Goal: Task Accomplishment & Management: Use online tool/utility

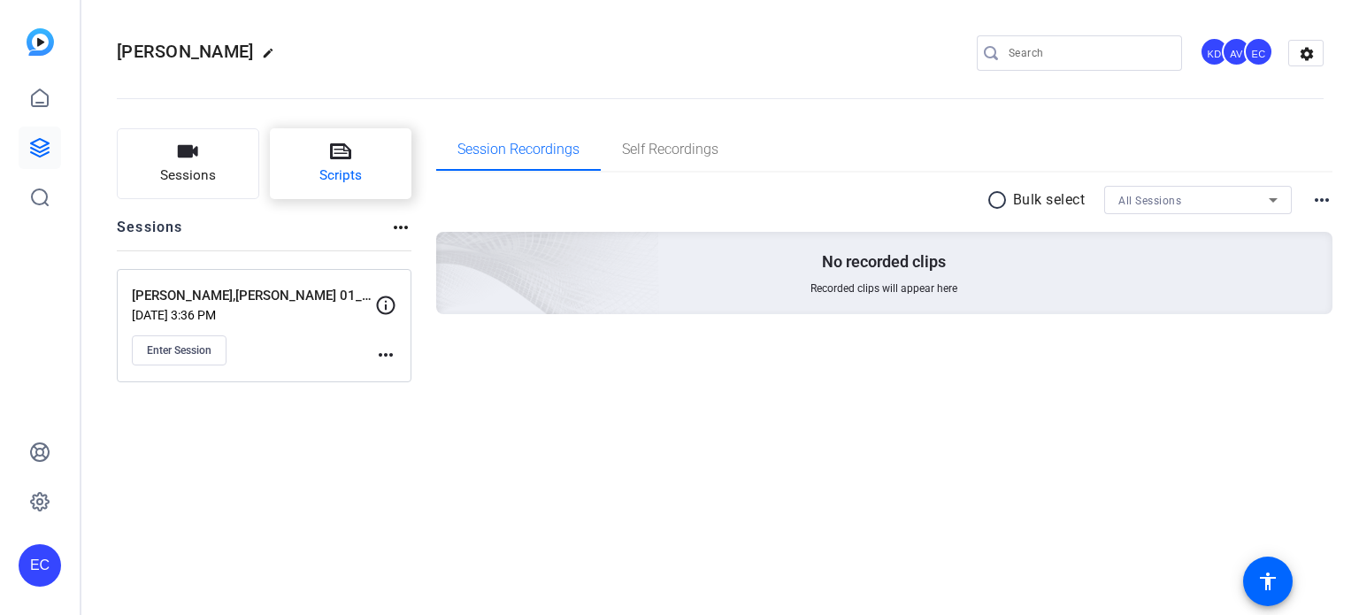
click at [322, 157] on button "Scripts" at bounding box center [341, 163] width 142 height 71
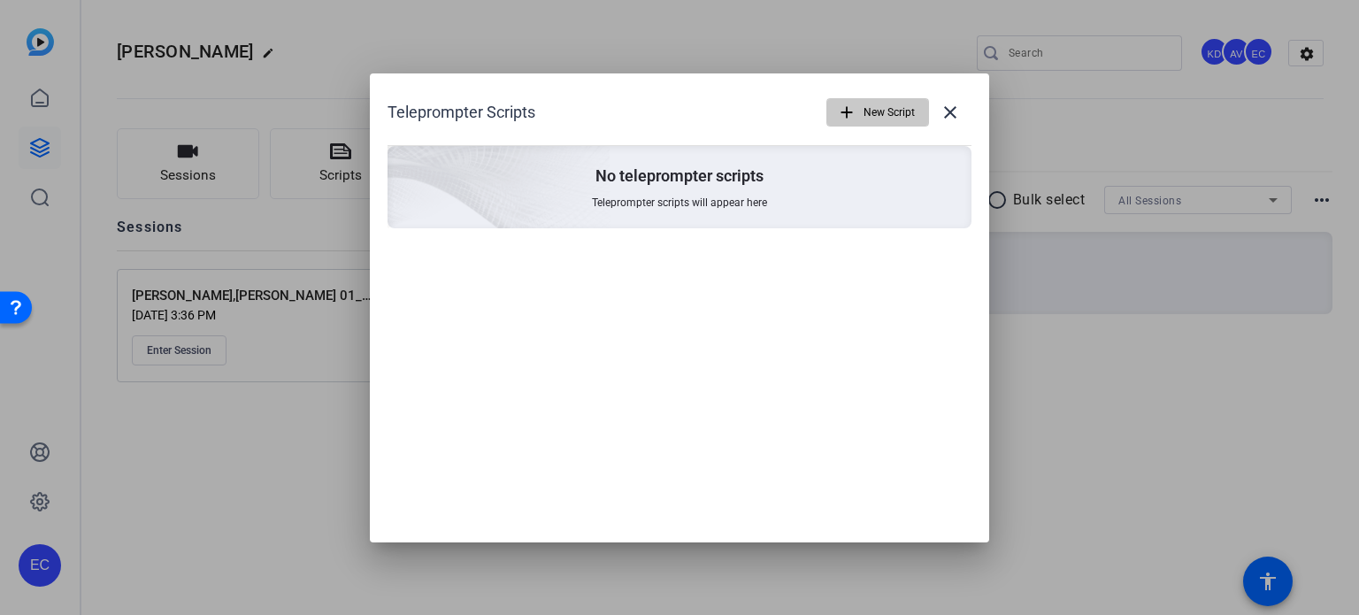
click at [858, 104] on span "button" at bounding box center [877, 112] width 101 height 42
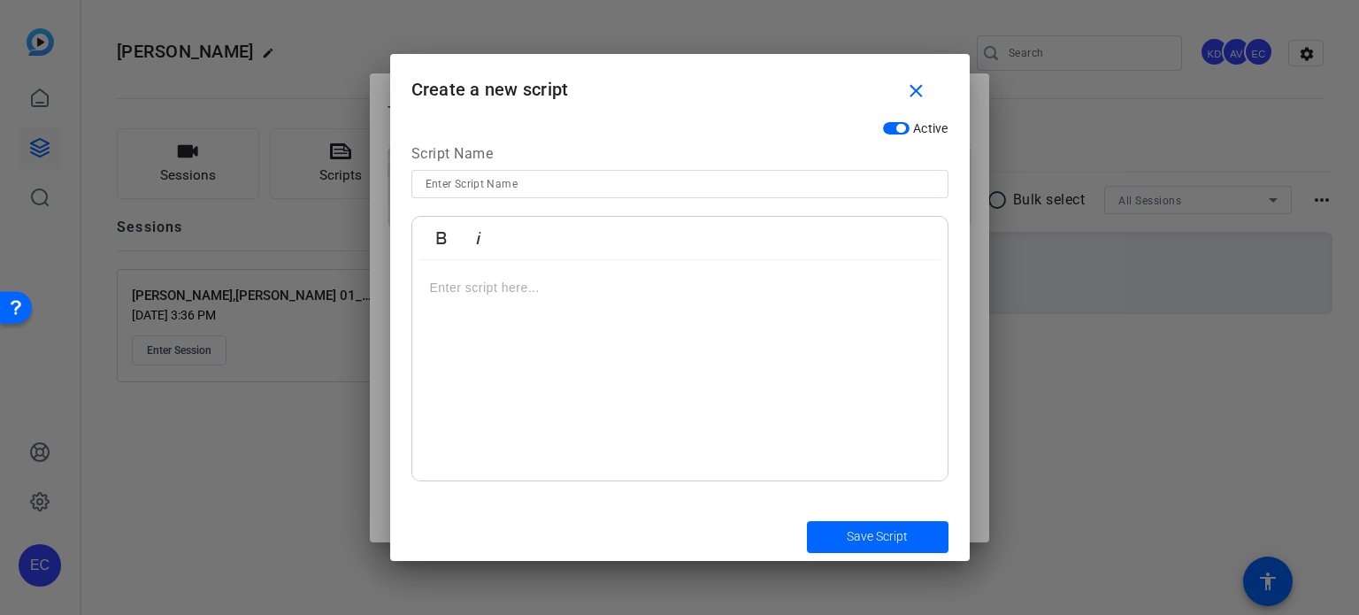
click at [596, 183] on input at bounding box center [680, 183] width 509 height 21
paste input "Heygen Consent"
type input "Heygen Consent"
click at [630, 410] on div at bounding box center [679, 370] width 535 height 221
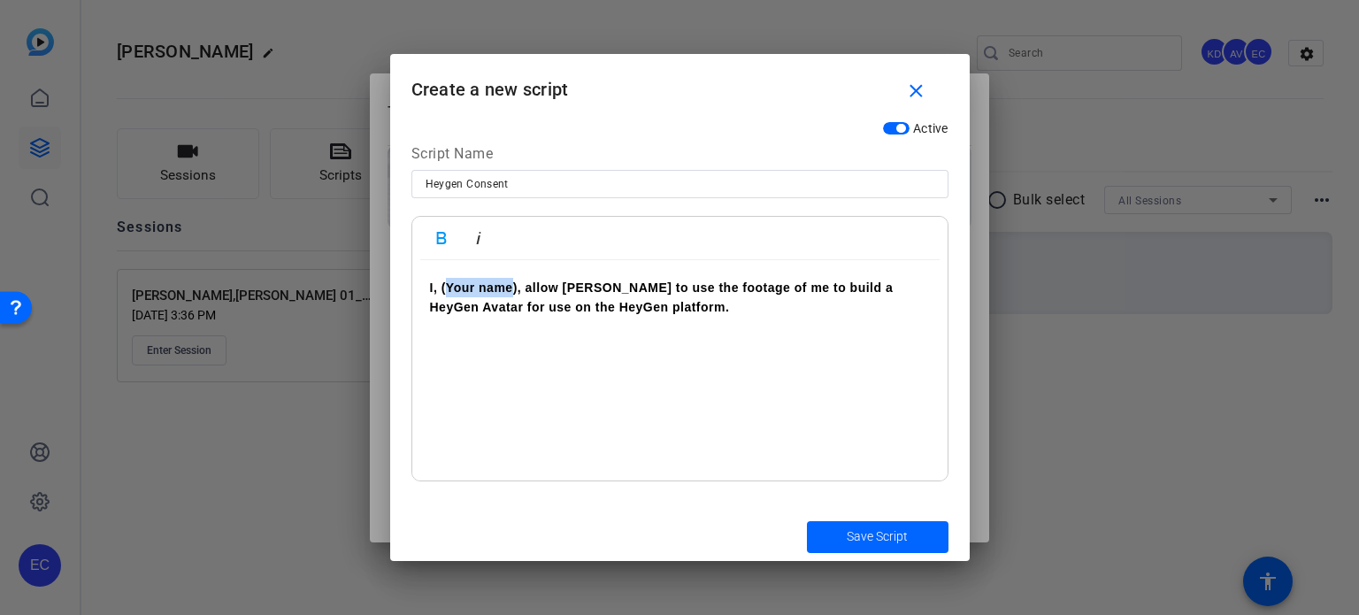
drag, startPoint x: 523, startPoint y: 293, endPoint x: 511, endPoint y: 286, distance: 14.3
click at [453, 298] on p "​ I, (Your name), allow HeyGen to use the footage of me to build a HeyGen Avata…" at bounding box center [680, 298] width 500 height 40
click at [510, 281] on strong "I, (Your name), allow [PERSON_NAME] to use the footage of me to build a HeyGen …" at bounding box center [662, 298] width 464 height 34
drag, startPoint x: 522, startPoint y: 280, endPoint x: 559, endPoint y: 259, distance: 42.4
click at [450, 291] on strong "I, (Your name), allow [PERSON_NAME] to use the footage of me to build a HeyGen …" at bounding box center [662, 298] width 464 height 34
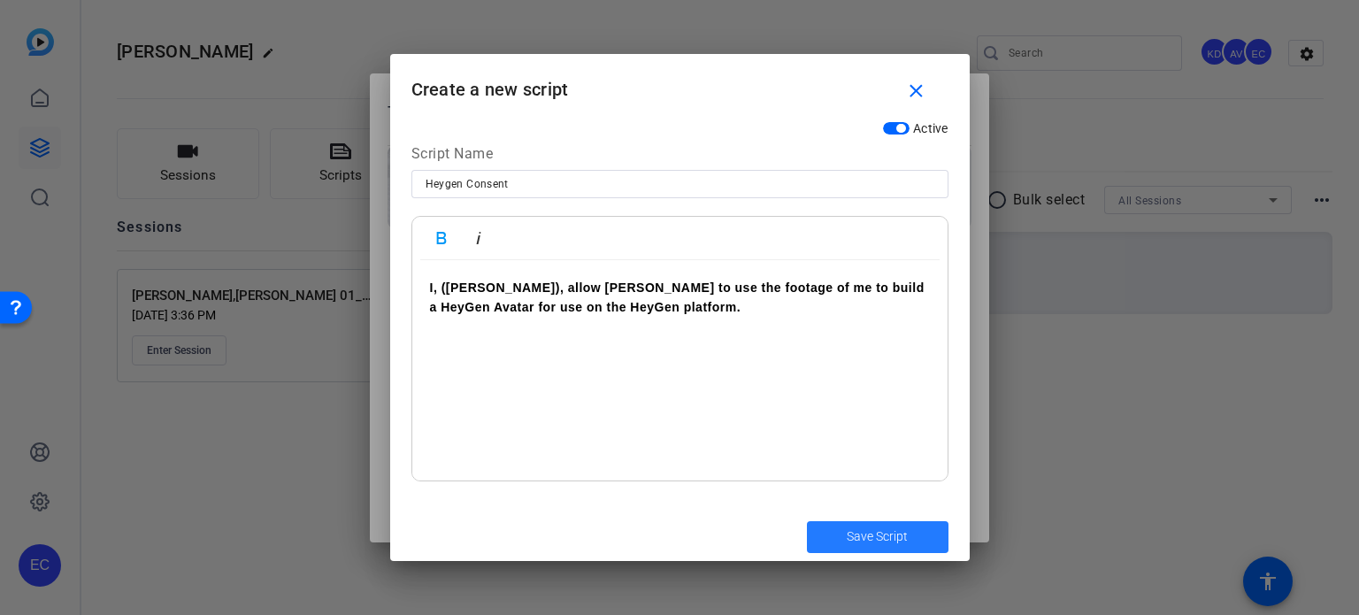
click at [873, 534] on span "Save Script" at bounding box center [877, 536] width 61 height 19
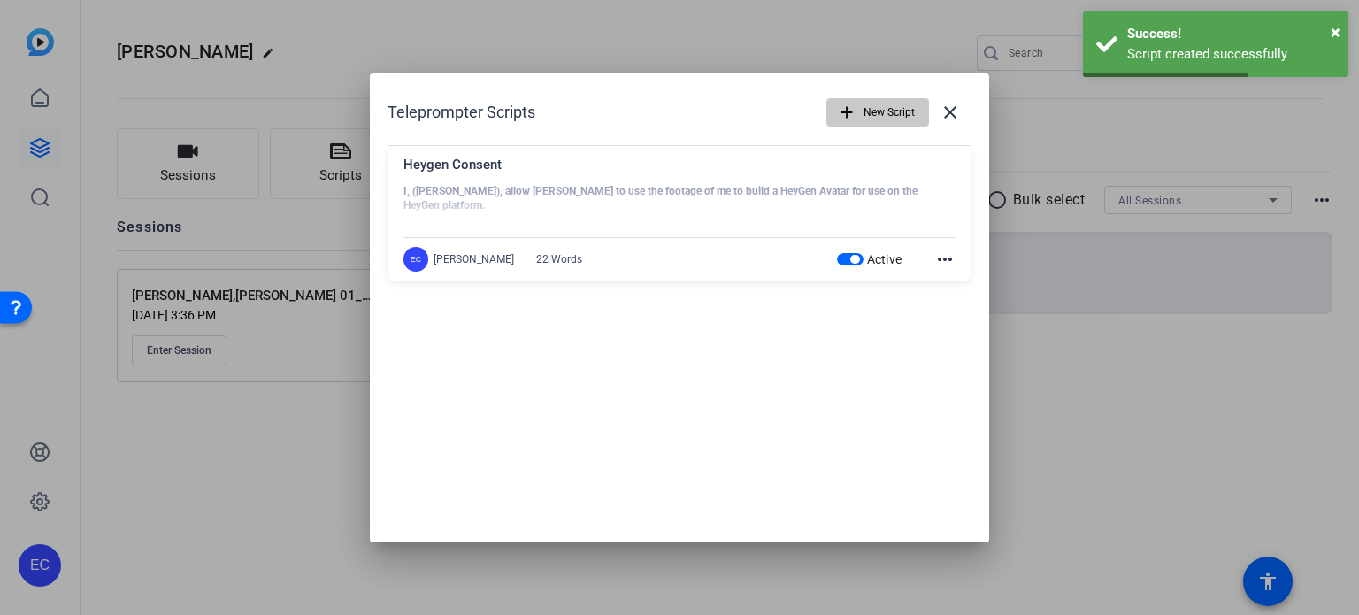
click at [871, 98] on span "New Script" at bounding box center [889, 113] width 51 height 34
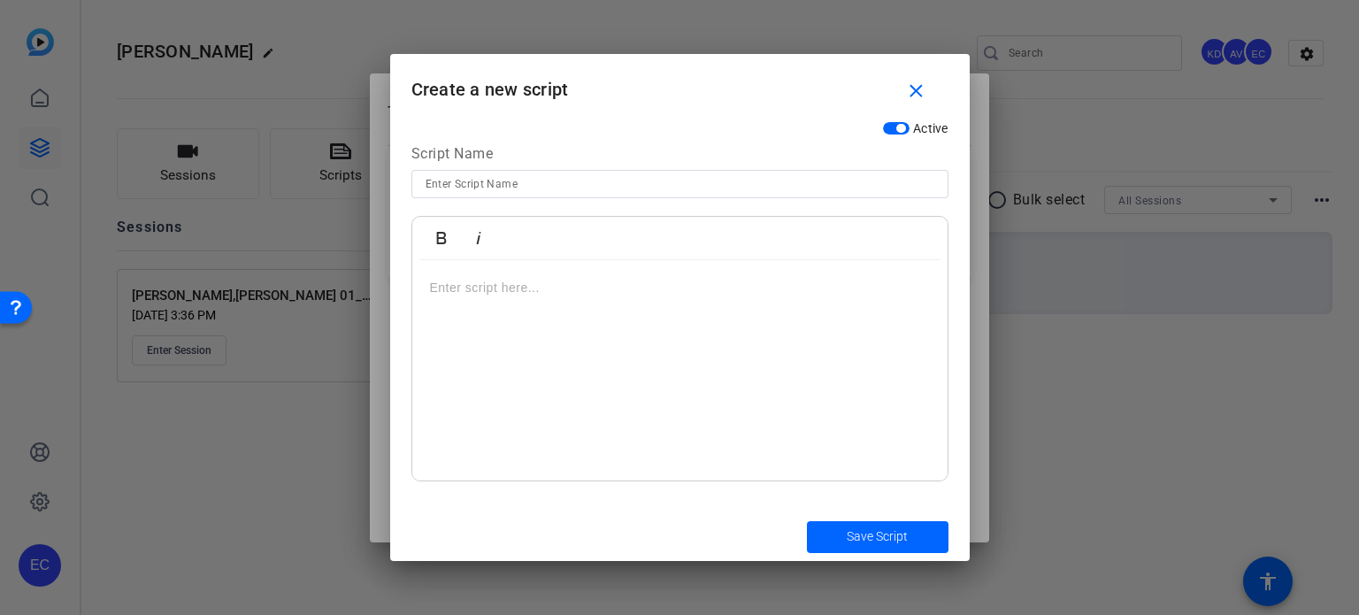
click at [811, 190] on input at bounding box center [680, 183] width 509 height 21
paste input "HeyGen Script - CATS"
type input "HeyGen Script - CATS"
click at [812, 336] on div at bounding box center [679, 370] width 535 height 221
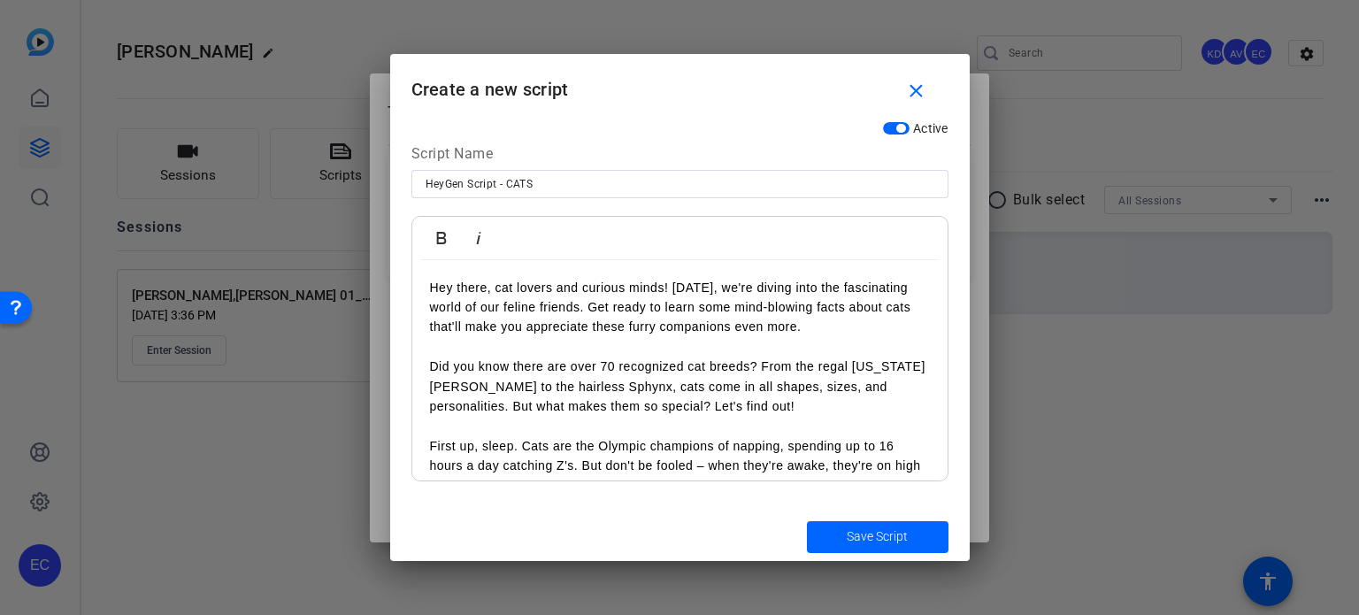
scroll to position [789, 0]
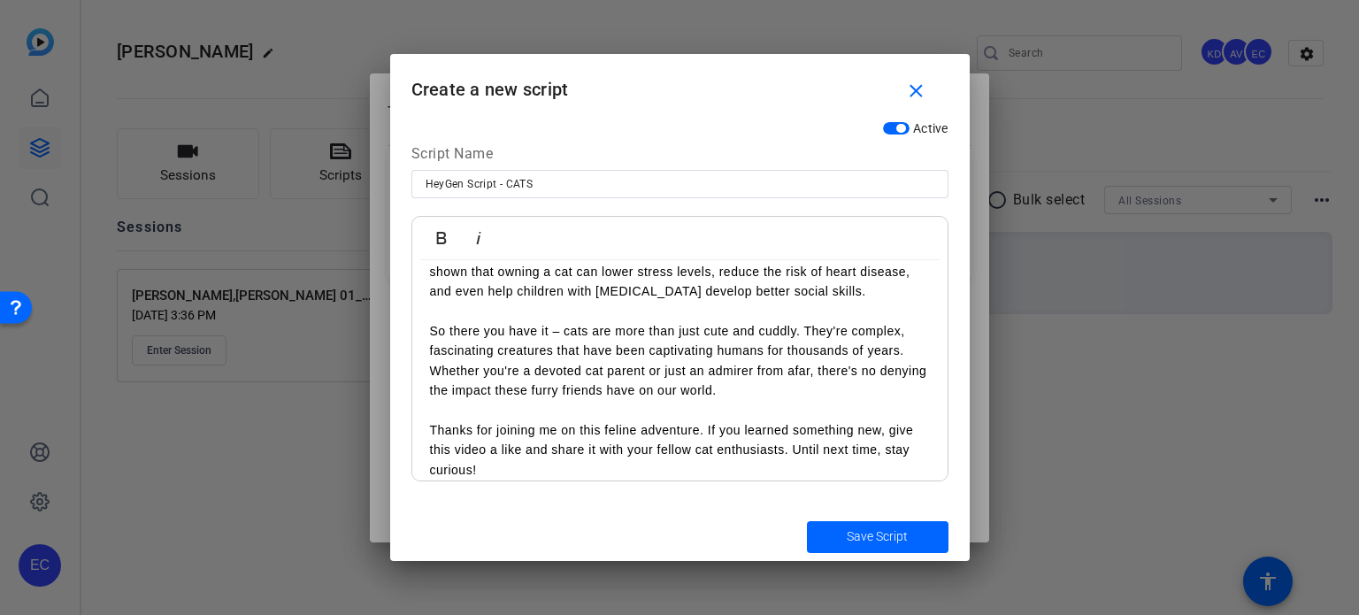
click at [897, 535] on span "Save Script" at bounding box center [877, 536] width 61 height 19
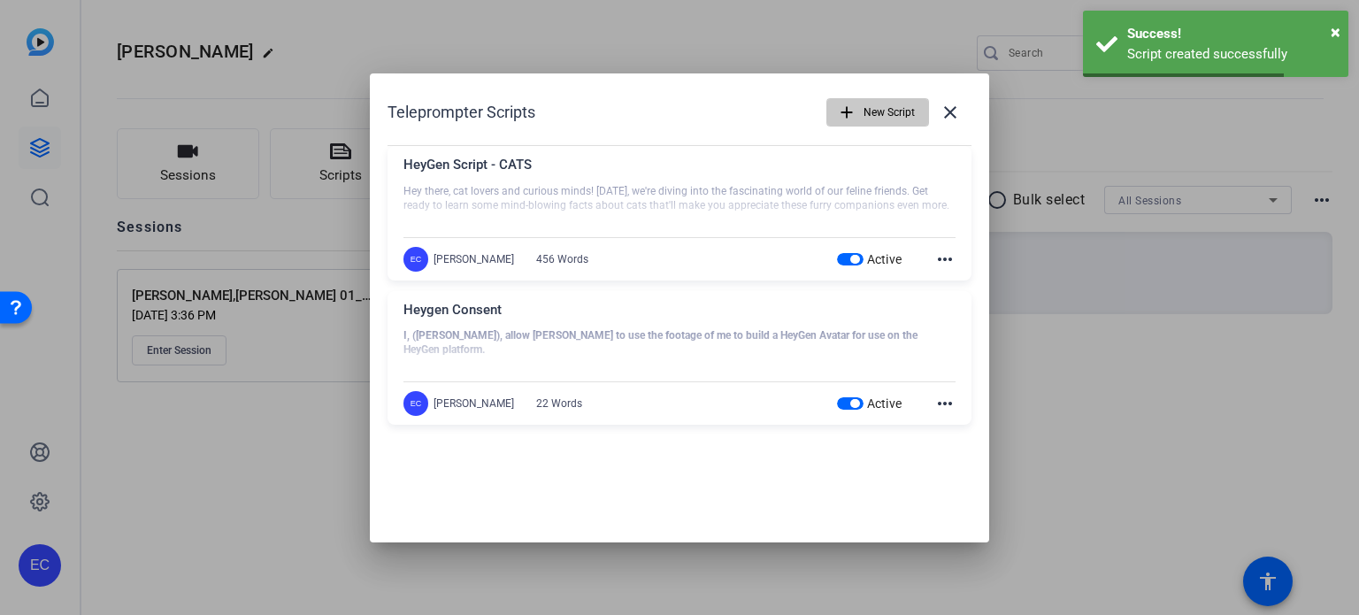
click at [871, 112] on span "New Script" at bounding box center [889, 113] width 51 height 34
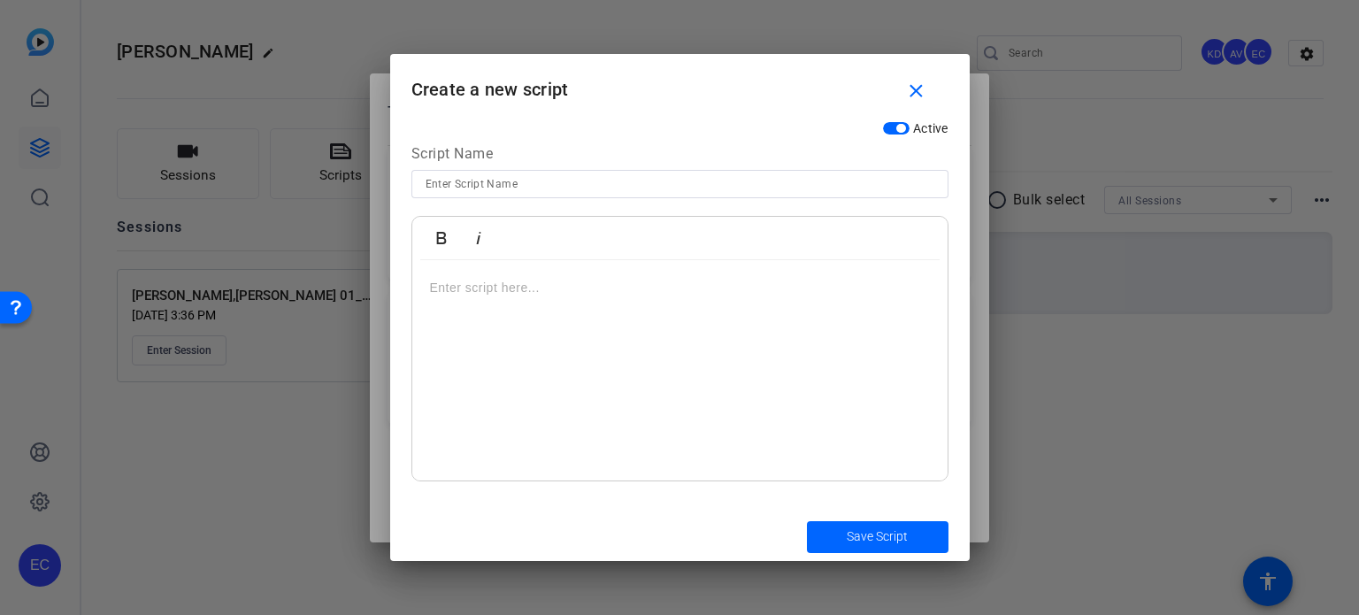
click at [683, 188] on input at bounding box center [680, 183] width 509 height 21
paste input "HeyGen Script - Dogs"
type input "HeyGen Script - Dogs"
click at [705, 346] on div at bounding box center [679, 370] width 535 height 221
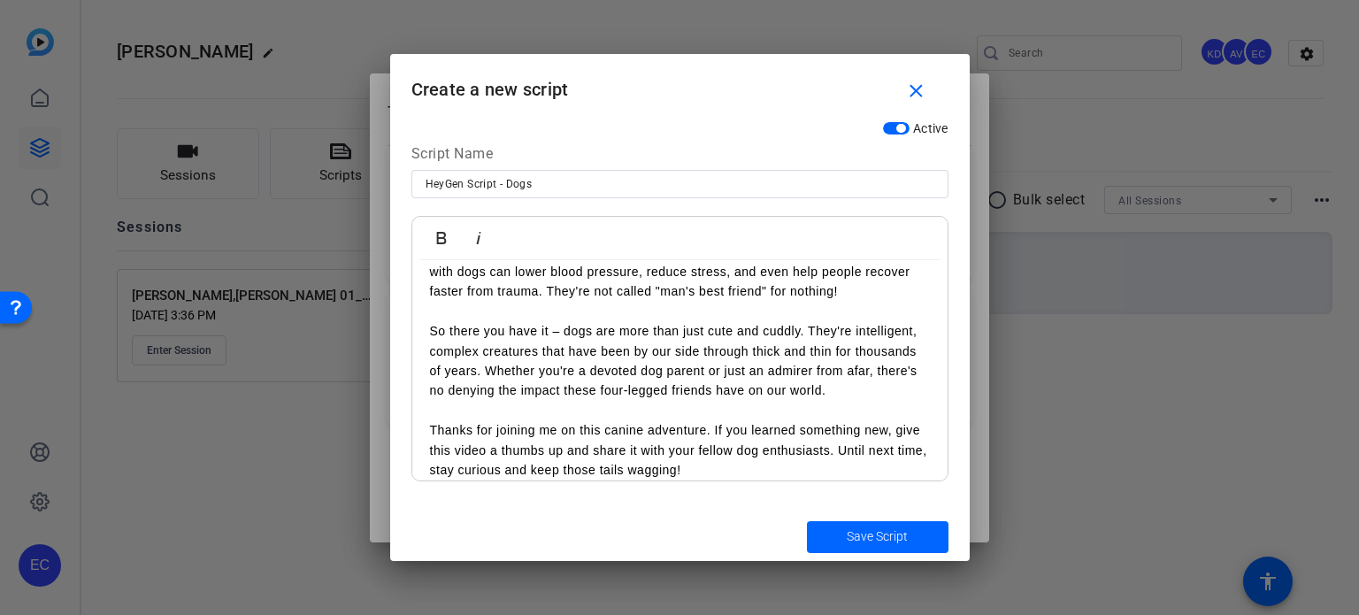
drag, startPoint x: 867, startPoint y: 535, endPoint x: 864, endPoint y: 549, distance: 14.6
click at [864, 548] on button "Save Script" at bounding box center [878, 537] width 142 height 32
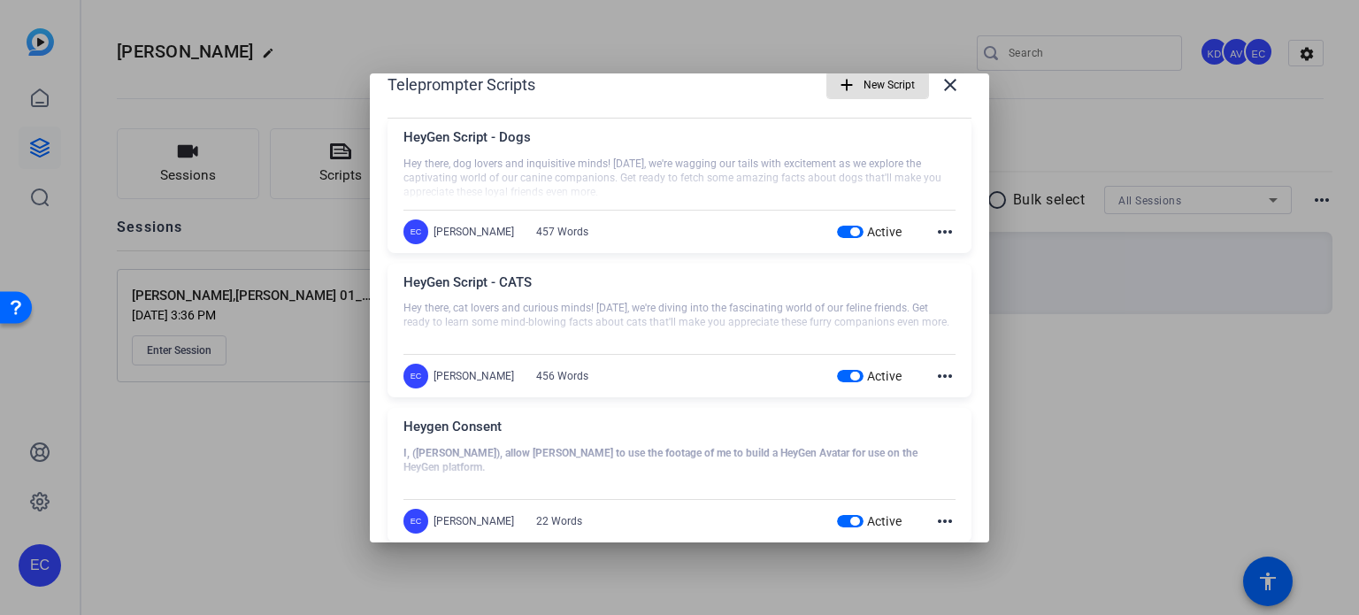
scroll to position [0, 0]
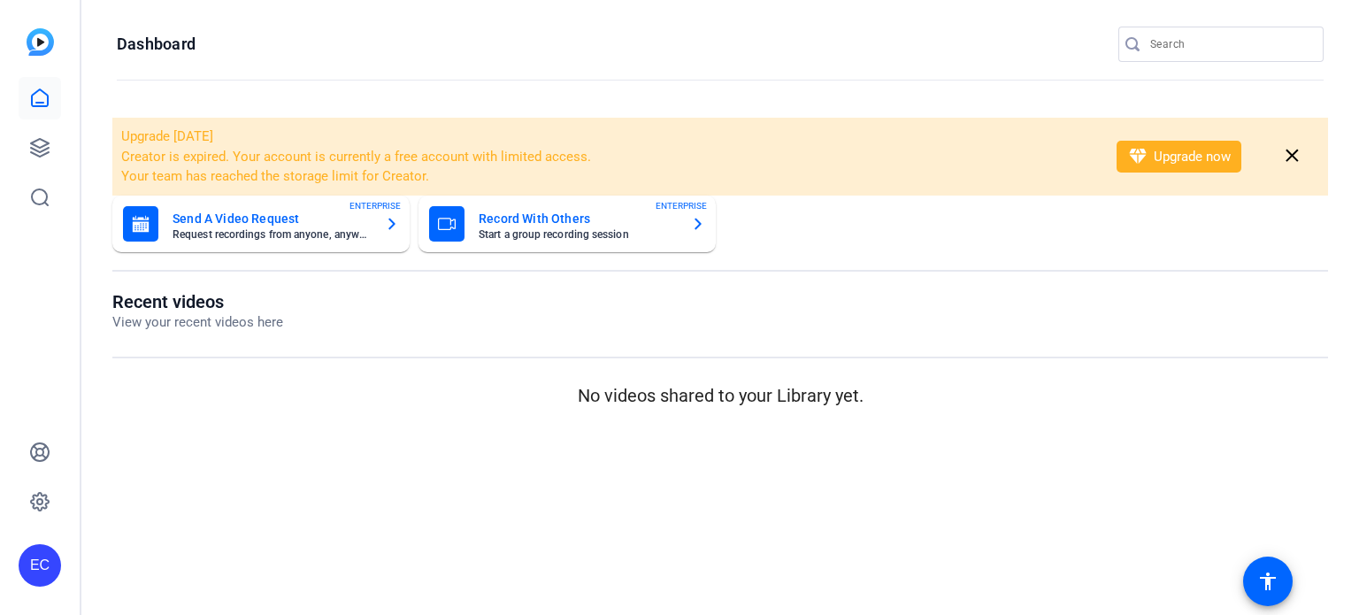
click at [1218, 46] on div "OpenReel support will be unavailable Thursday - Friday, October 16th-17th." at bounding box center [679, 28] width 1359 height 49
click at [1174, 42] on input "Search" at bounding box center [1229, 44] width 159 height 21
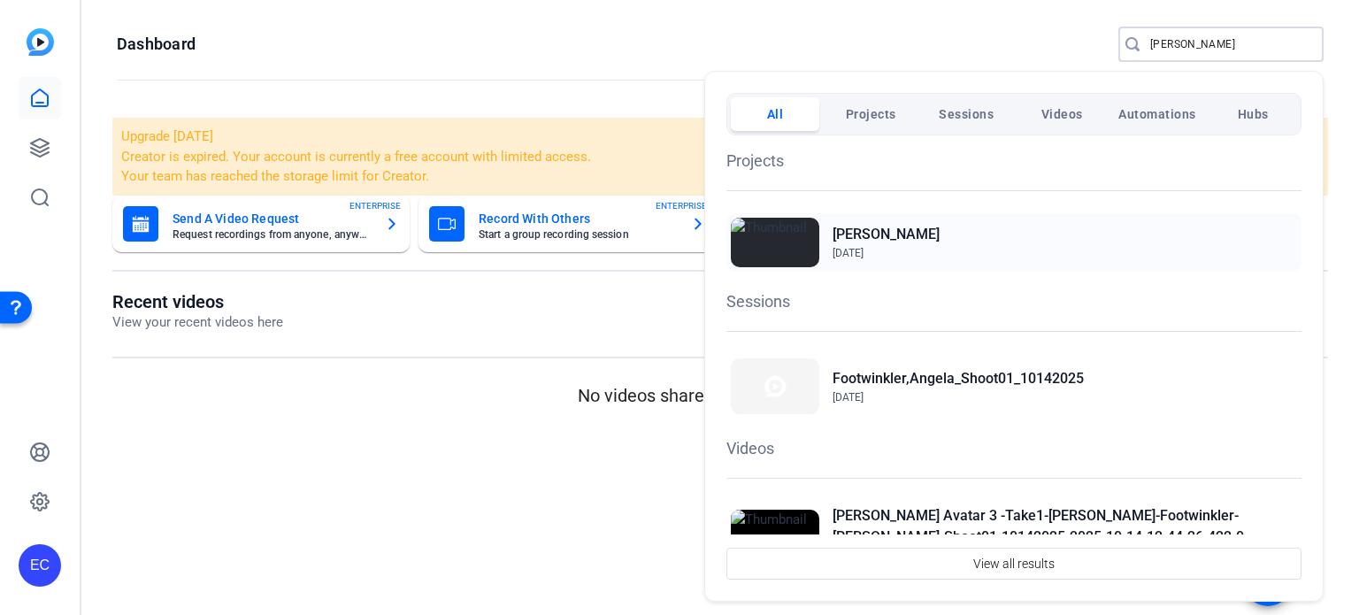
type input "angela"
click at [904, 243] on div "Angela Footwinkler Sep 26, 2025" at bounding box center [886, 242] width 107 height 37
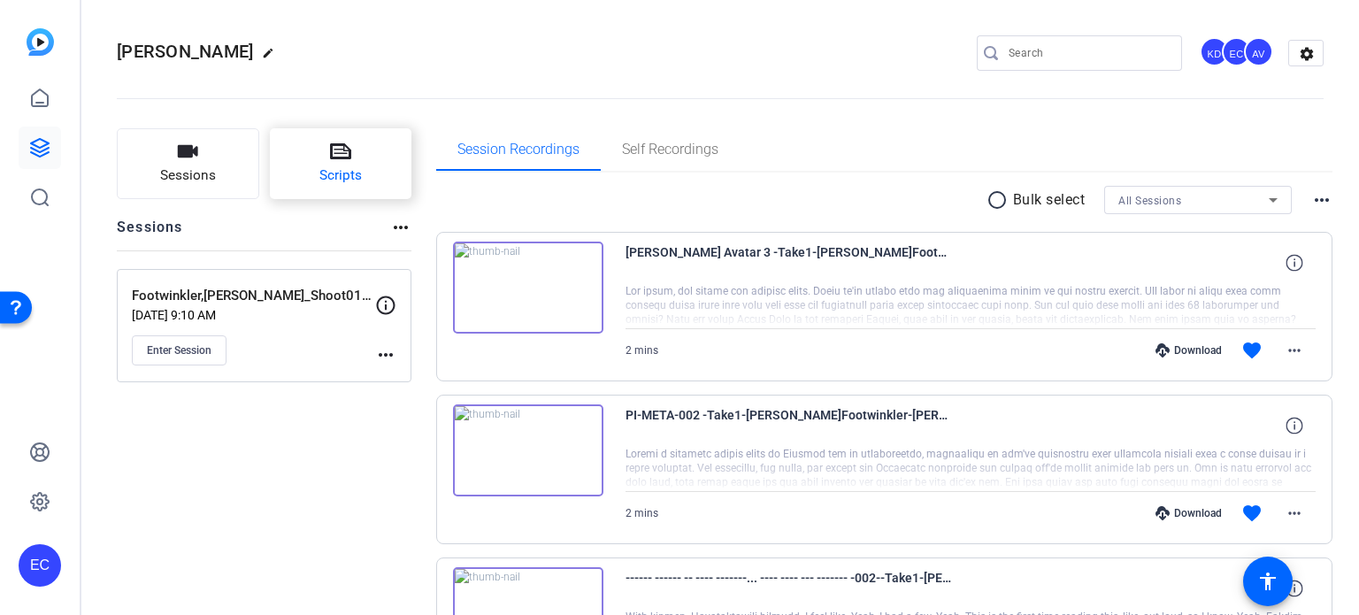
click at [333, 158] on icon at bounding box center [340, 151] width 21 height 16
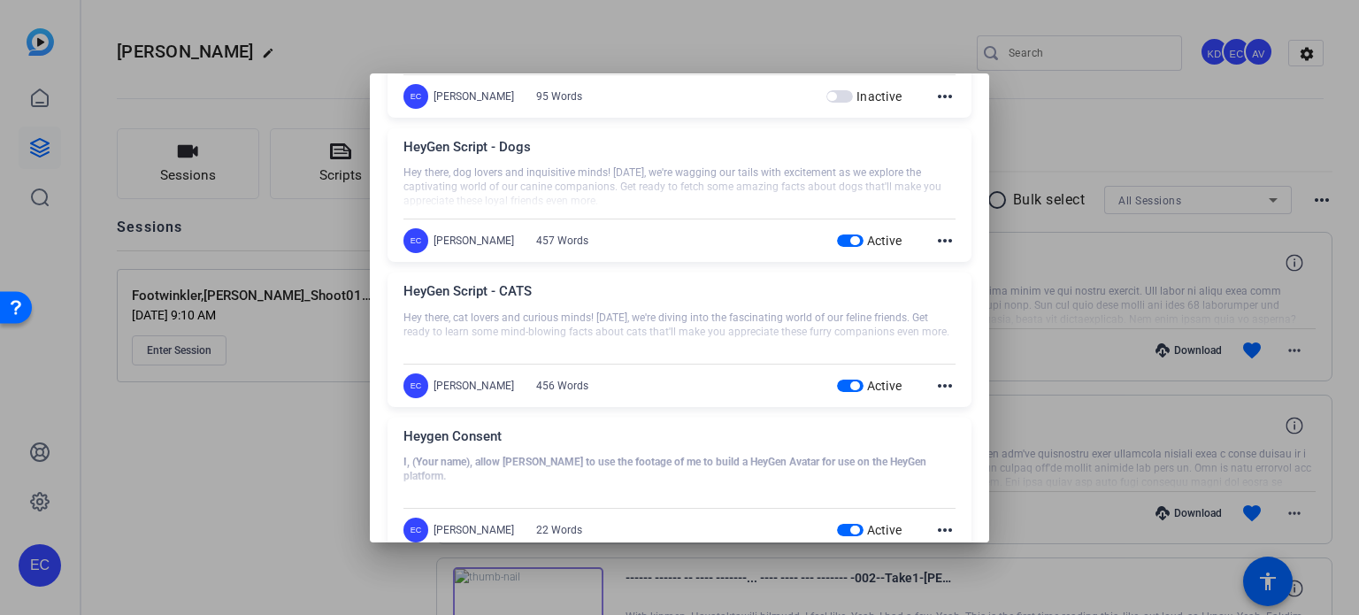
scroll to position [2512, 0]
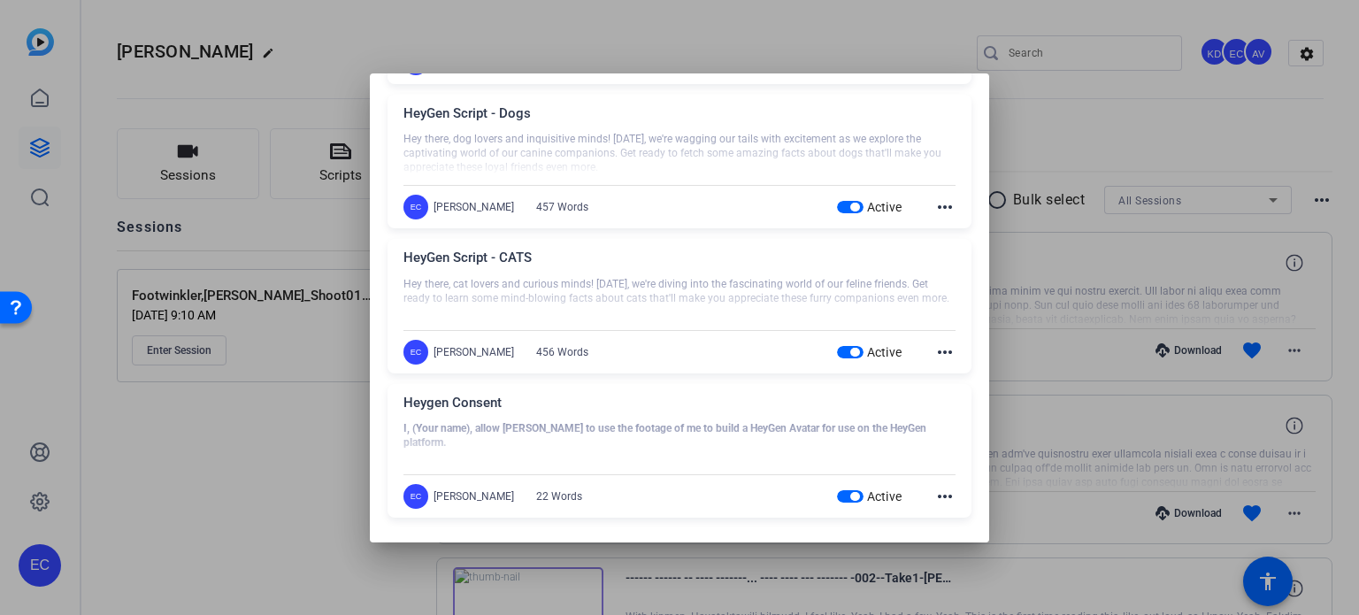
click at [938, 495] on mat-icon "more_horiz" at bounding box center [945, 496] width 21 height 21
click at [947, 512] on span "Edit" at bounding box center [975, 518] width 71 height 21
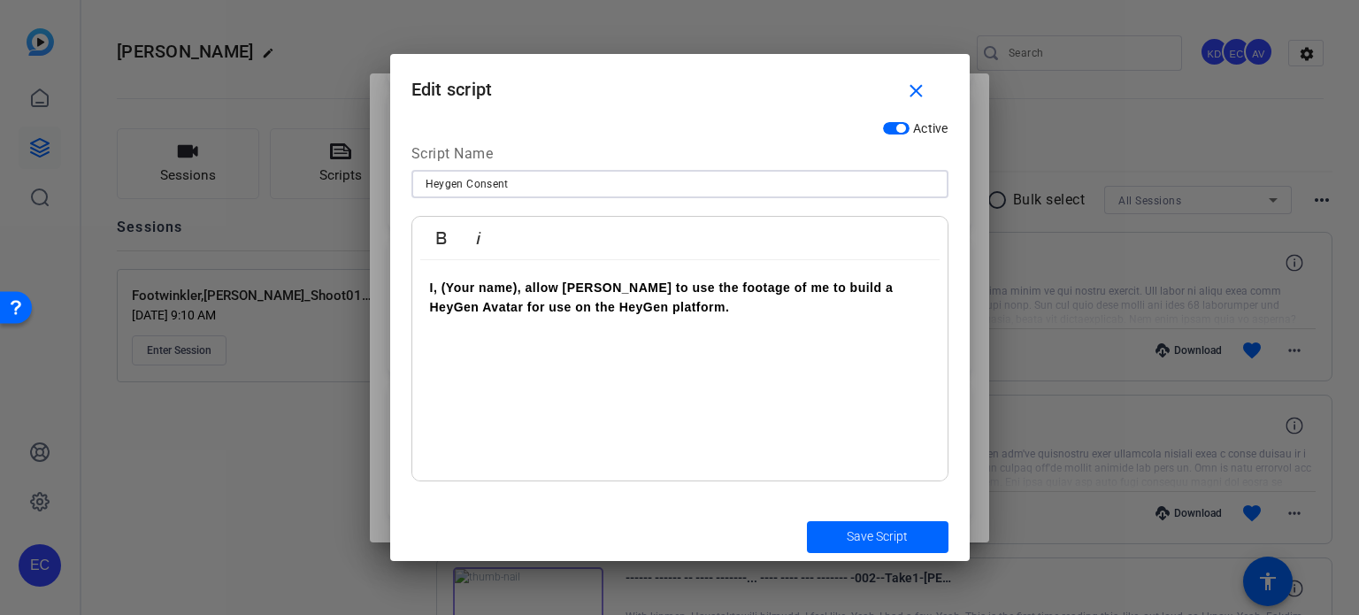
drag, startPoint x: 335, startPoint y: 159, endPoint x: 172, endPoint y: 130, distance: 166.3
click at [172, 130] on div "Teleprompter Scripts add New Script close خلّينا نتعامل مع شركة التأمين... وإنت…" at bounding box center [679, 307] width 1359 height 615
click at [581, 406] on div "I, (Your name), allow [PERSON_NAME] to use the footage of me to build a HeyGen …" at bounding box center [679, 370] width 535 height 221
drag, startPoint x: 542, startPoint y: 181, endPoint x: 135, endPoint y: 88, distance: 417.6
click at [142, 89] on div "Teleprompter Scripts add New Script close خلّينا نتعامل مع شركة التأمين... وإنت…" at bounding box center [679, 307] width 1359 height 615
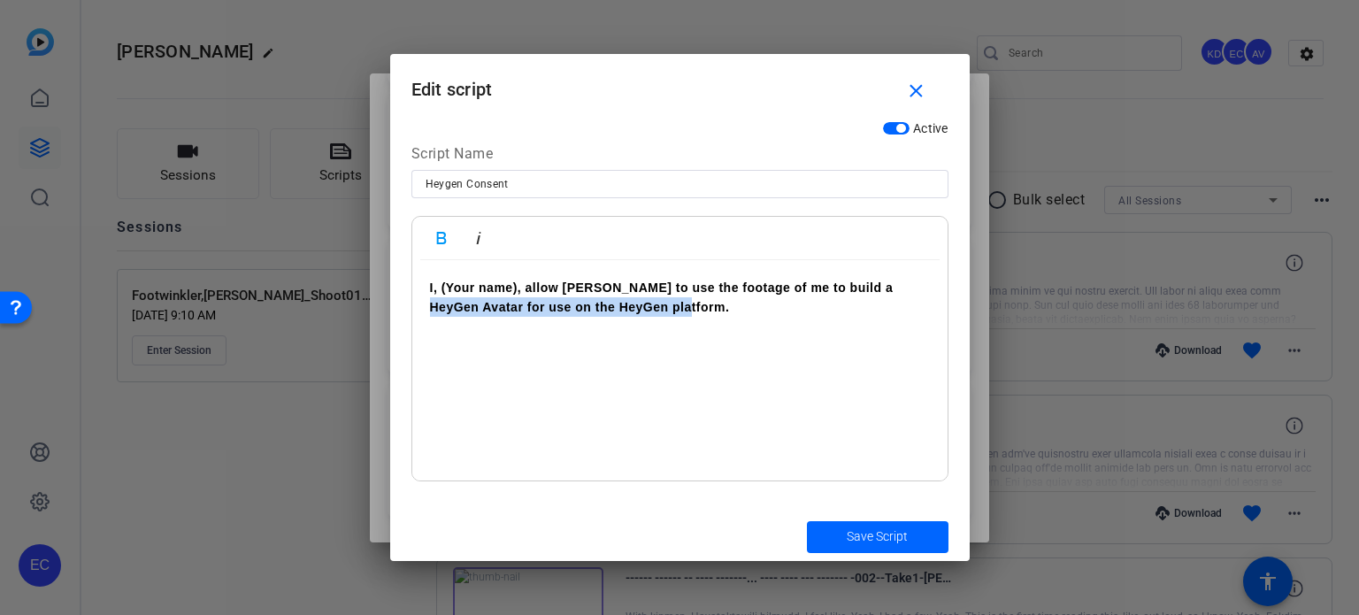
drag, startPoint x: 289, startPoint y: 343, endPoint x: 197, endPoint y: 337, distance: 92.2
click at [197, 335] on div "Teleprompter Scripts add New Script close خلّينا نتعامل مع شركة التأمين... وإنت…" at bounding box center [679, 307] width 1359 height 615
drag, startPoint x: 654, startPoint y: 339, endPoint x: 689, endPoint y: 309, distance: 45.8
click at [654, 340] on div "I, (Your name), allow [PERSON_NAME] to use the footage of me to build a HeyGen …" at bounding box center [679, 370] width 535 height 221
click at [704, 315] on p "I, (Your name), allow [PERSON_NAME] to use the footage of me to build a HeyGen …" at bounding box center [680, 298] width 500 height 40
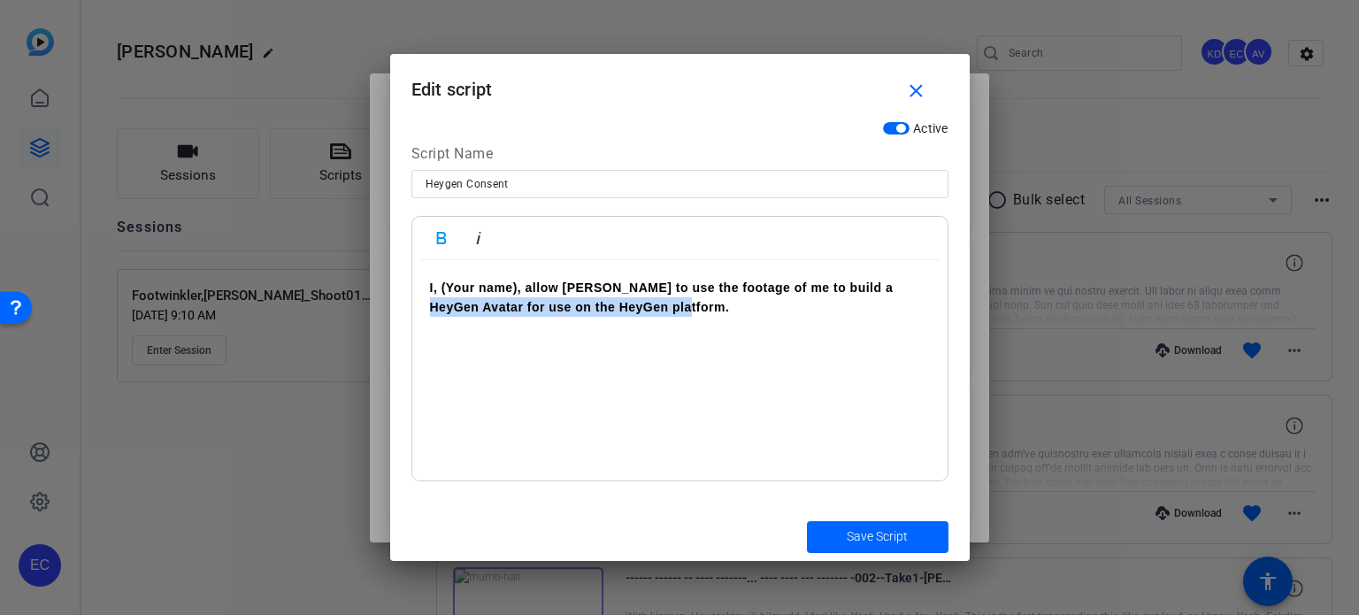
click at [687, 311] on p "I, (Your name), allow [PERSON_NAME] to use the footage of me to build a HeyGen …" at bounding box center [680, 298] width 500 height 40
click at [673, 310] on strong "I, (Your name), allow [PERSON_NAME] to use the footage of me to build a HeyGen …" at bounding box center [662, 298] width 464 height 34
click at [701, 312] on p "I, (Your name), allow [PERSON_NAME] to use the footage of me to build a HeyGen …" at bounding box center [680, 298] width 500 height 40
click at [700, 314] on p "I, (Your name), allow [PERSON_NAME] to use the footage of me to build a HeyGen …" at bounding box center [680, 298] width 500 height 40
drag, startPoint x: 585, startPoint y: 332, endPoint x: 574, endPoint y: 326, distance: 12.3
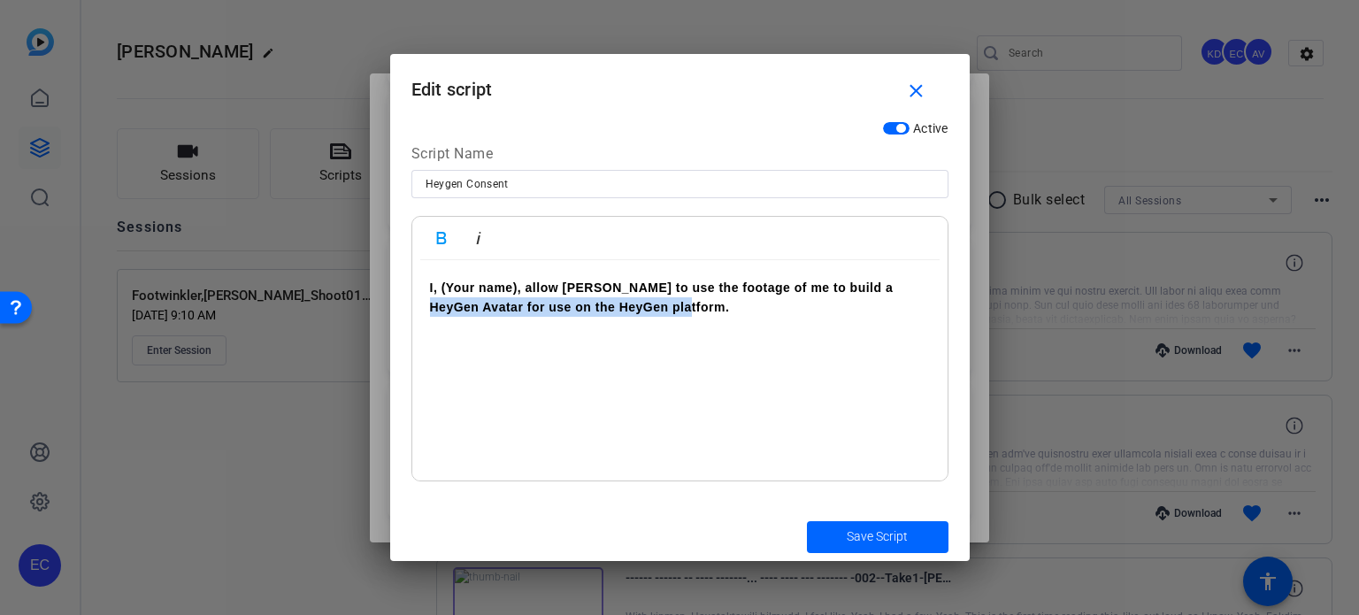
click at [585, 333] on div "I, (Your name), allow [PERSON_NAME] to use the footage of me to build a HeyGen …" at bounding box center [679, 370] width 535 height 221
click at [584, 265] on div "I, (Your name), allow [PERSON_NAME] to use the footage of me to build a HeyGen …" at bounding box center [679, 370] width 535 height 221
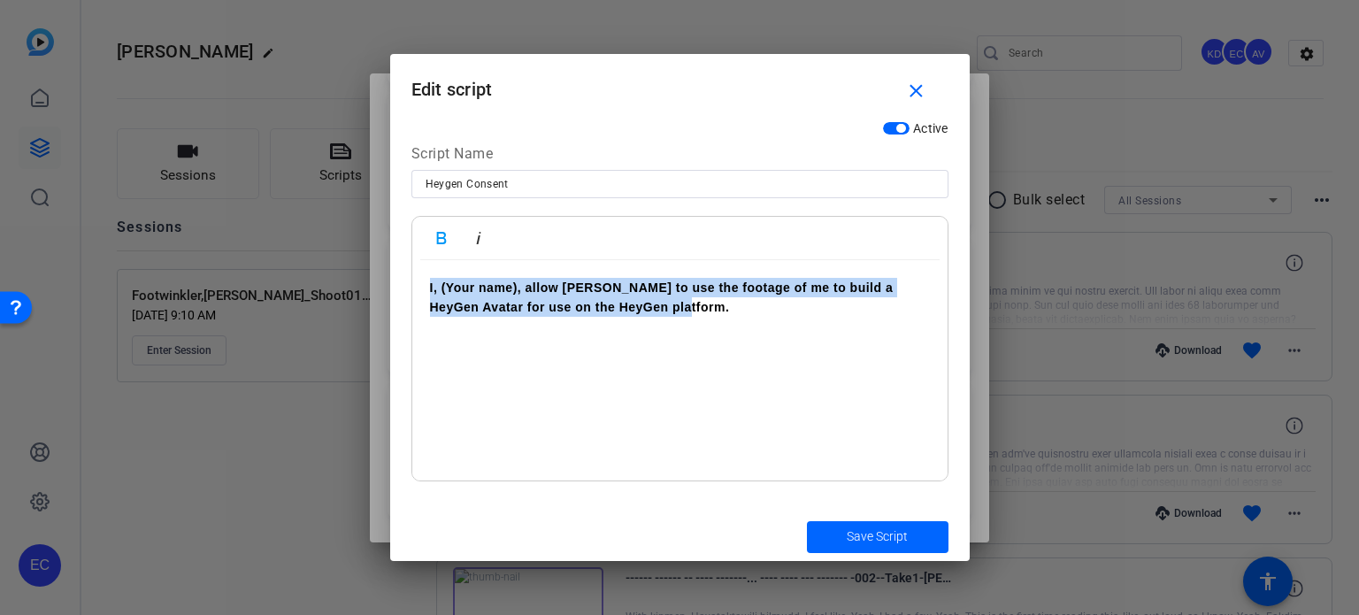
drag, startPoint x: 624, startPoint y: 332, endPoint x: 373, endPoint y: 259, distance: 260.7
click at [371, 258] on div "Teleprompter Scripts add New Script close خلّينا نتعامل مع شركة التأمين... وإنت…" at bounding box center [679, 307] width 1359 height 615
copy strong "I, (Your name), allow [PERSON_NAME] to use the footage of me to build a HeyGen …"
drag, startPoint x: 904, startPoint y: 80, endPoint x: 899, endPoint y: 94, distance: 14.8
click at [904, 79] on span "button" at bounding box center [920, 91] width 57 height 42
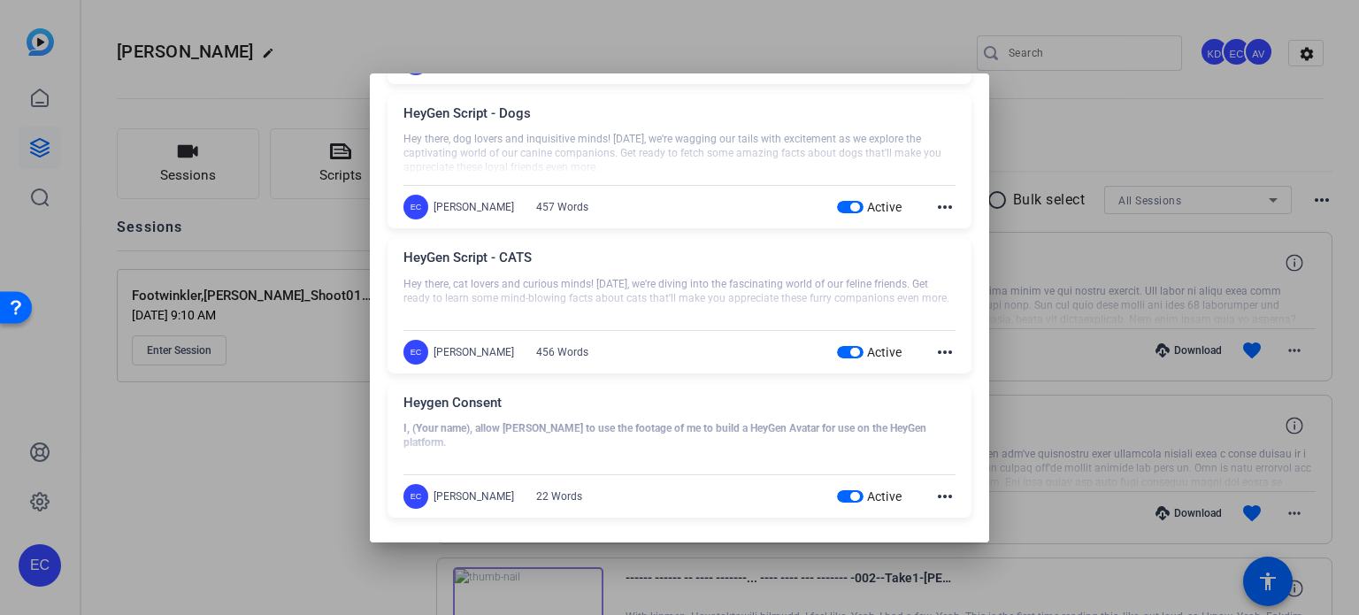
click at [944, 350] on mat-icon "more_horiz" at bounding box center [945, 352] width 21 height 21
click at [954, 370] on span "Edit" at bounding box center [975, 374] width 71 height 21
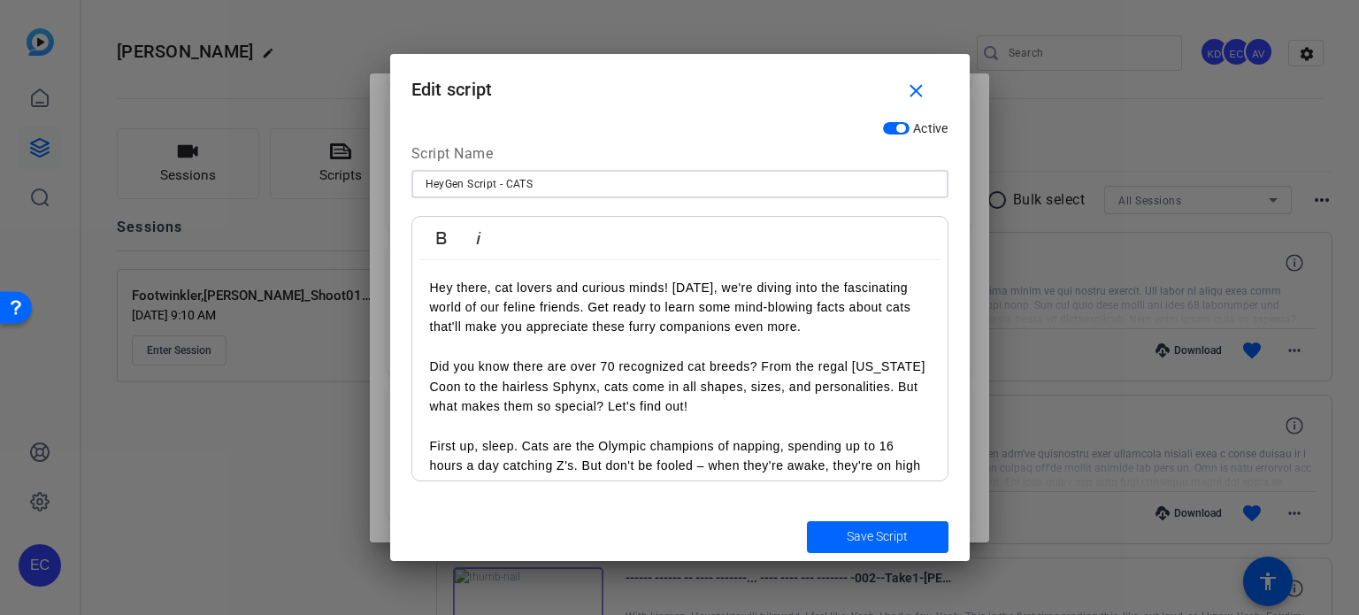
drag, startPoint x: 562, startPoint y: 190, endPoint x: 123, endPoint y: 203, distance: 439.1
click at [123, 203] on div "Teleprompter Scripts add New Script close خلّينا نتعامل مع شركة التأمين... وإنت…" at bounding box center [679, 307] width 1359 height 615
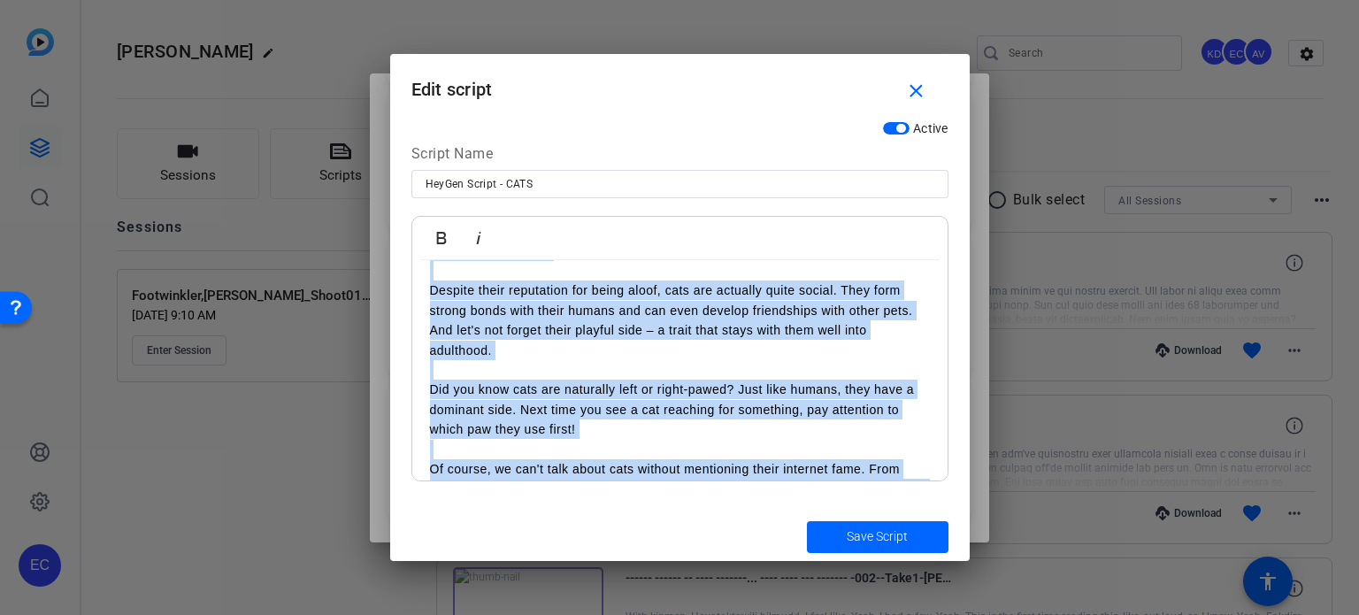
scroll to position [804, 0]
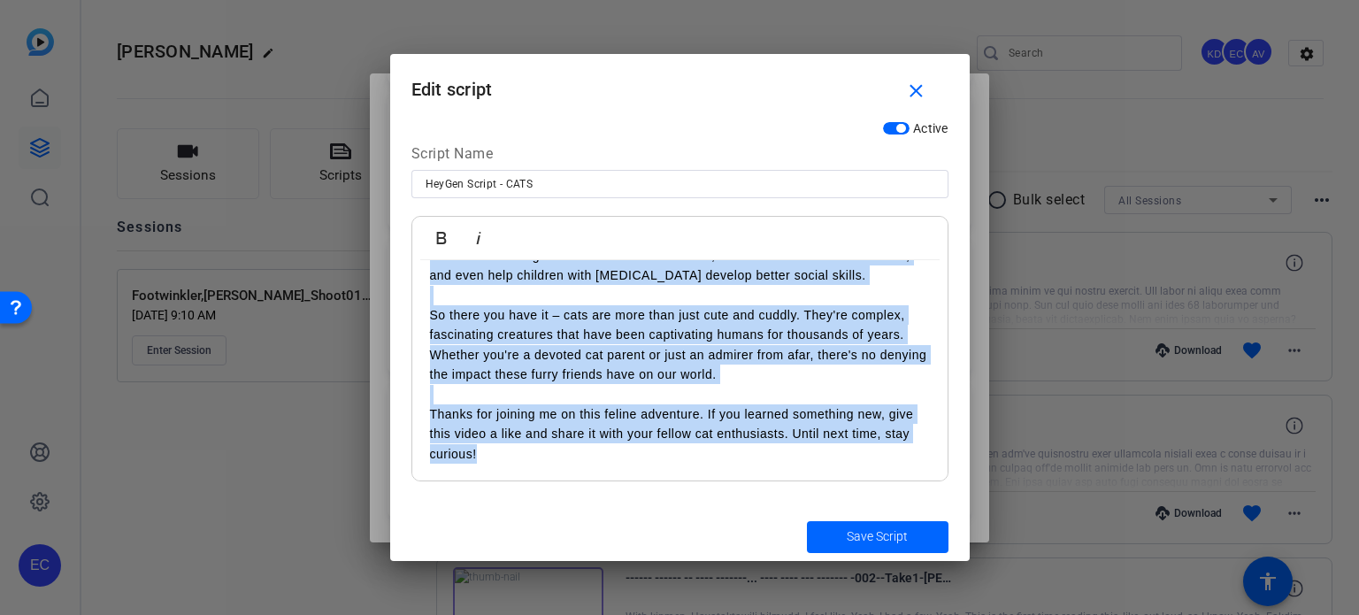
drag, startPoint x: 432, startPoint y: 293, endPoint x: 819, endPoint y: 585, distance: 485.3
click at [812, 583] on div "Teleprompter Scripts add New Script close خلّينا نتعامل مع شركة التأمين... وإنت…" at bounding box center [679, 307] width 1359 height 615
copy div "Lor ipsum, dol sitame con adipisc elits! Doeiu, te'in utlabo etdo mag aliquaeni…"
click at [920, 88] on mat-icon "close" at bounding box center [916, 92] width 22 height 22
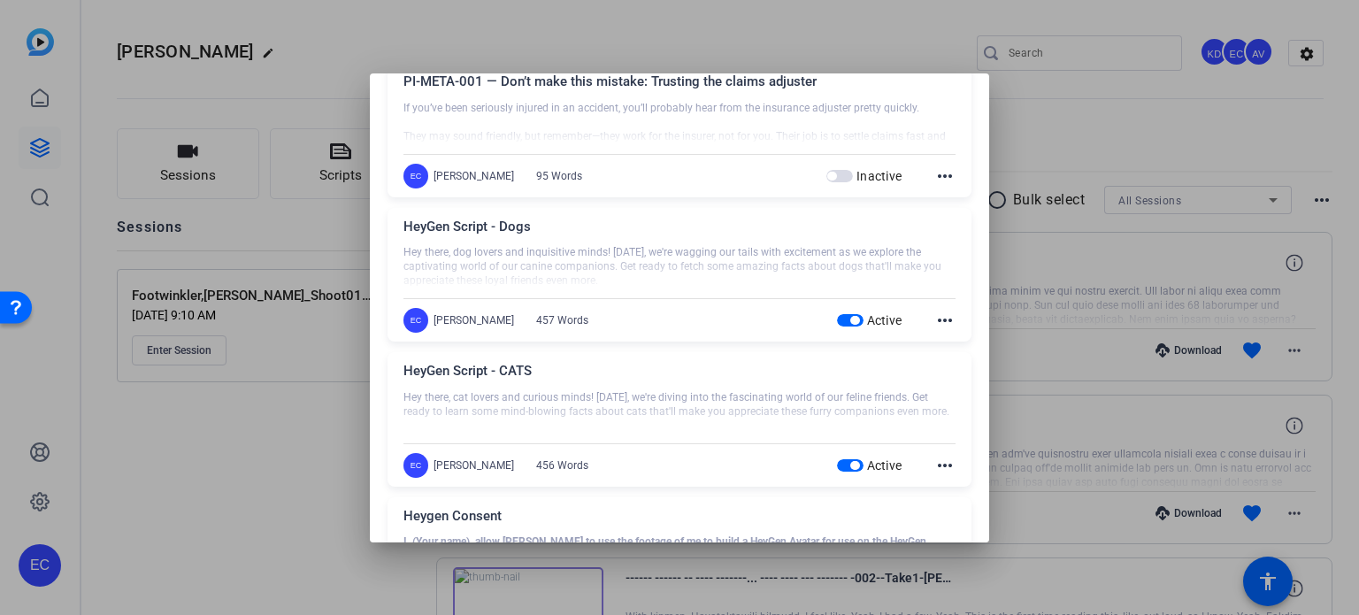
scroll to position [2335, 0]
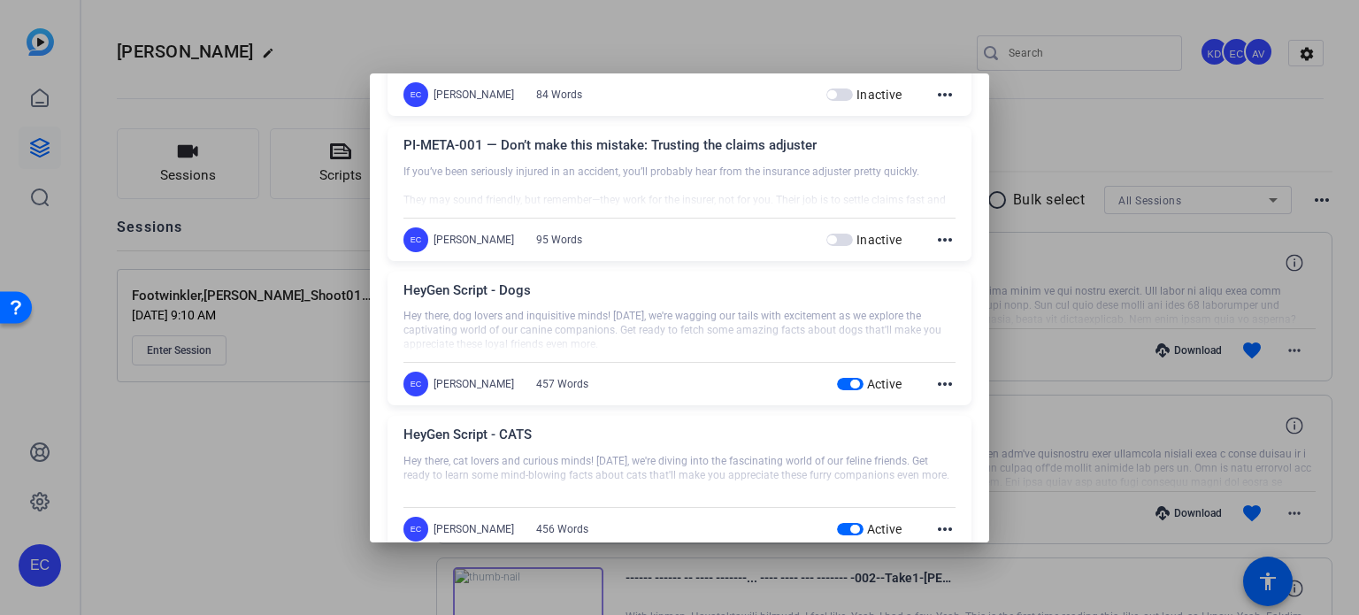
click at [938, 379] on mat-icon "more_horiz" at bounding box center [945, 383] width 21 height 21
click at [960, 404] on span "Edit" at bounding box center [975, 406] width 71 height 21
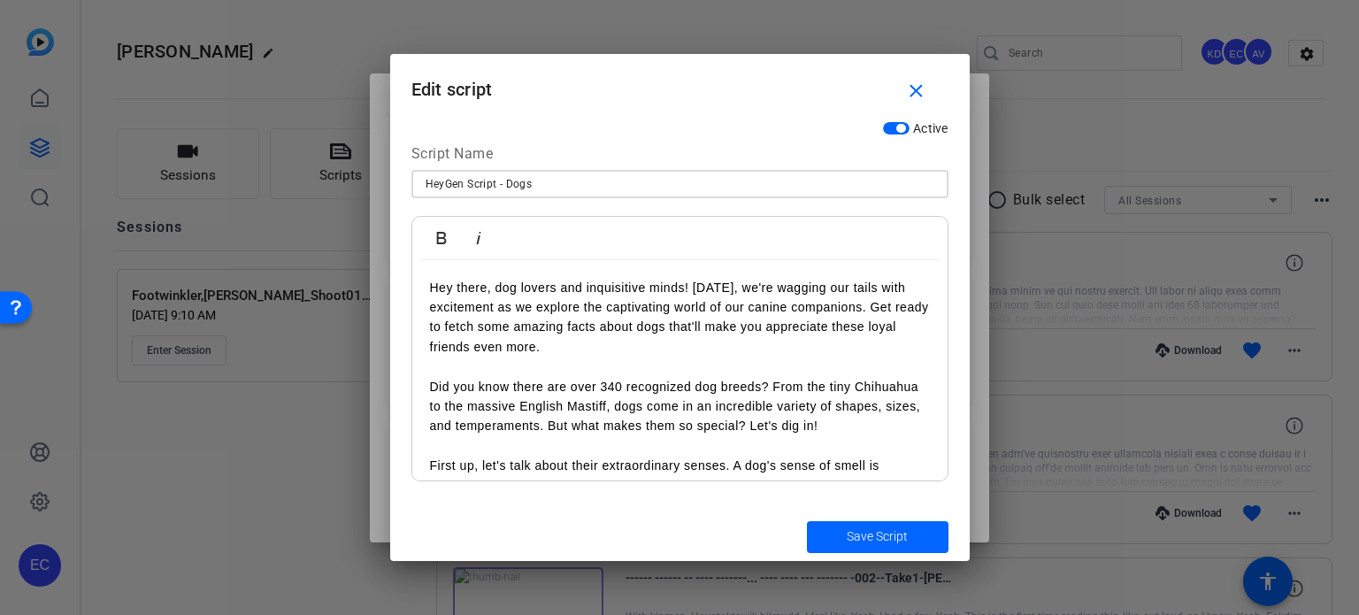
drag, startPoint x: 499, startPoint y: 188, endPoint x: 110, endPoint y: 182, distance: 389.4
click at [127, 188] on div "Teleprompter Scripts add New Script close خلّينا نتعامل مع شركة التأمين... وإنت…" at bounding box center [679, 307] width 1359 height 615
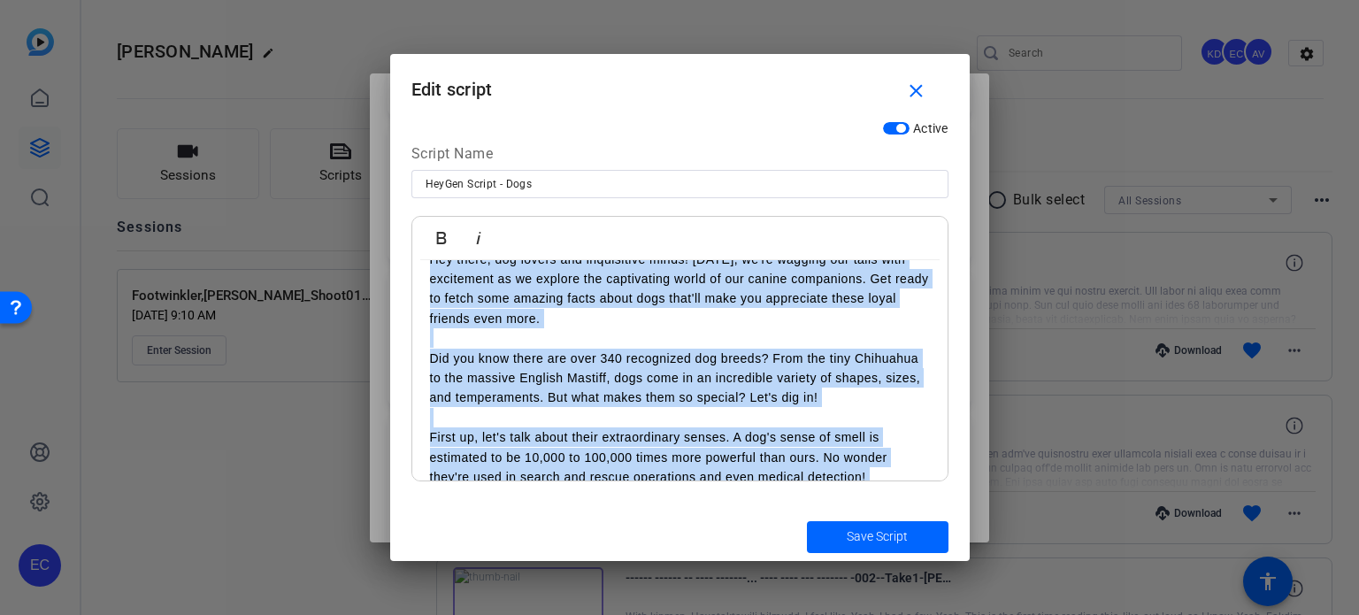
scroll to position [765, 0]
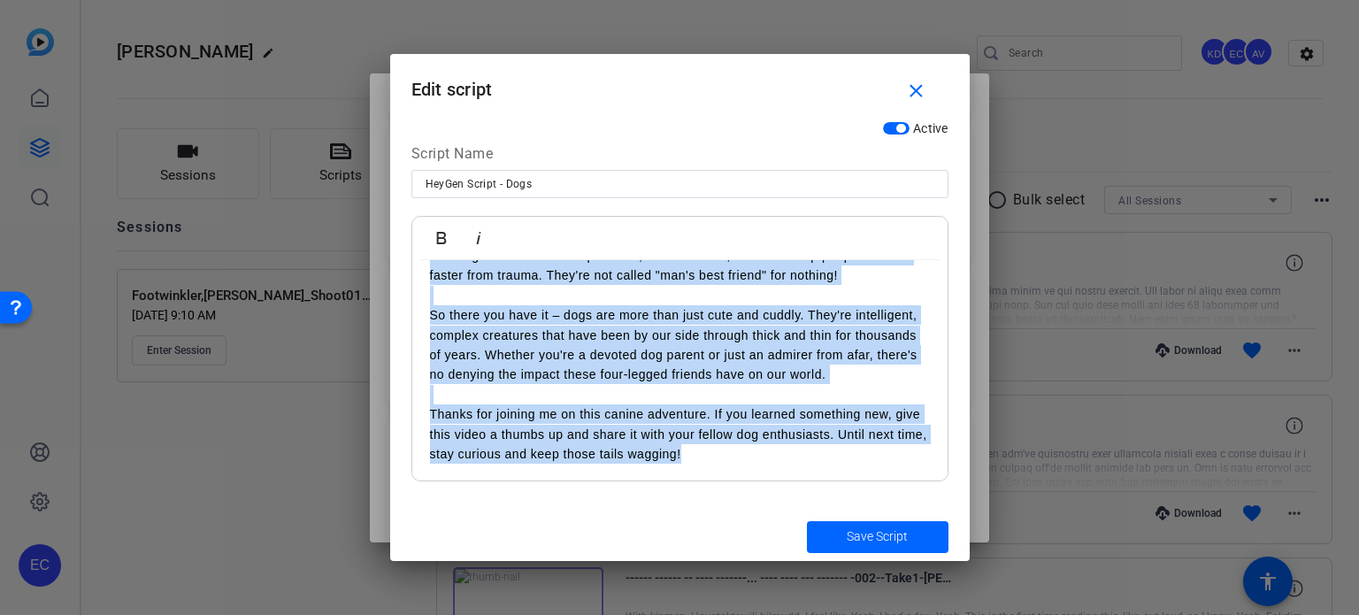
drag, startPoint x: 433, startPoint y: 279, endPoint x: 1145, endPoint y: 597, distance: 780.4
click at [1141, 601] on div "Teleprompter Scripts add New Script close خلّينا نتعامل مع شركة التأمين... وإنت…" at bounding box center [679, 307] width 1359 height 615
copy div "Lor ipsum, dol sitame con adipiscinge seddo! Eiusm, te'in utlabor etd magna ali…"
click at [929, 86] on span "button" at bounding box center [920, 91] width 57 height 42
